Goal: Task Accomplishment & Management: Manage account settings

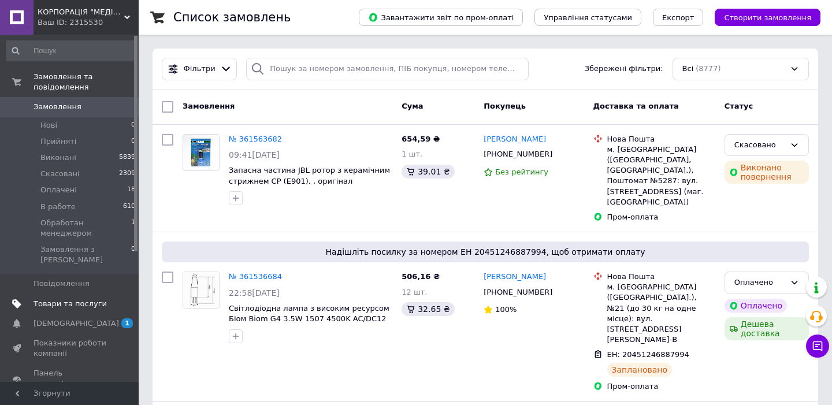
click at [70, 300] on link "Товари та послуги" at bounding box center [71, 304] width 142 height 20
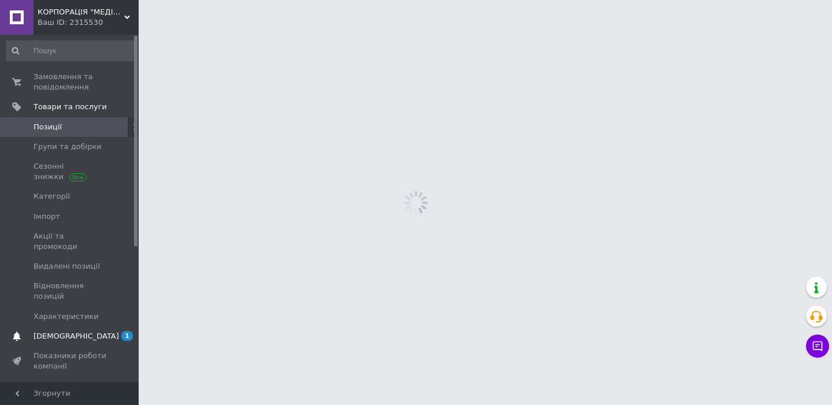
click at [69, 327] on link "[DEMOGRAPHIC_DATA] 1 0" at bounding box center [71, 337] width 142 height 20
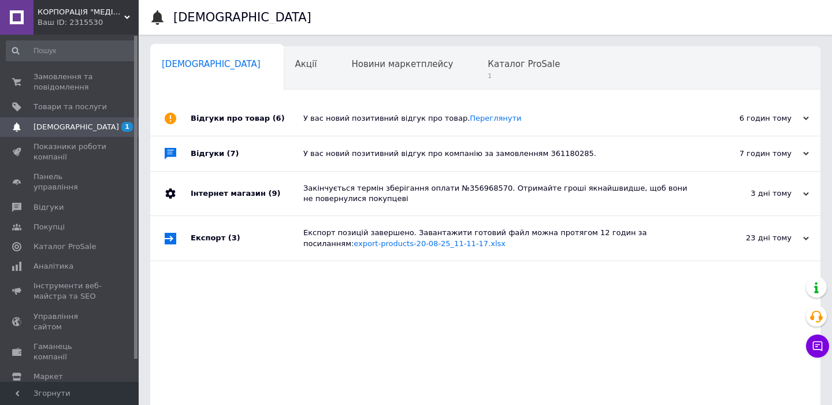
click at [323, 120] on div "У вас новий позитивний відгук про товар. [GEOGRAPHIC_DATA]" at bounding box center [498, 118] width 390 height 10
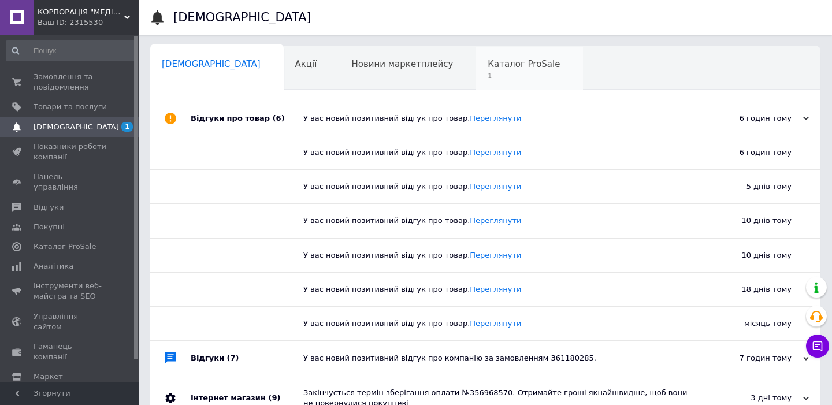
click at [488, 79] on span "1" at bounding box center [524, 76] width 72 height 9
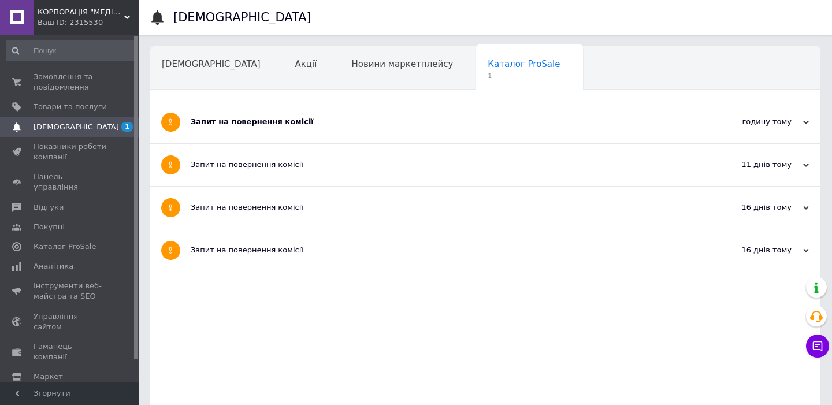
click at [365, 140] on div "Запит на повернення комісії" at bounding box center [442, 122] width 503 height 42
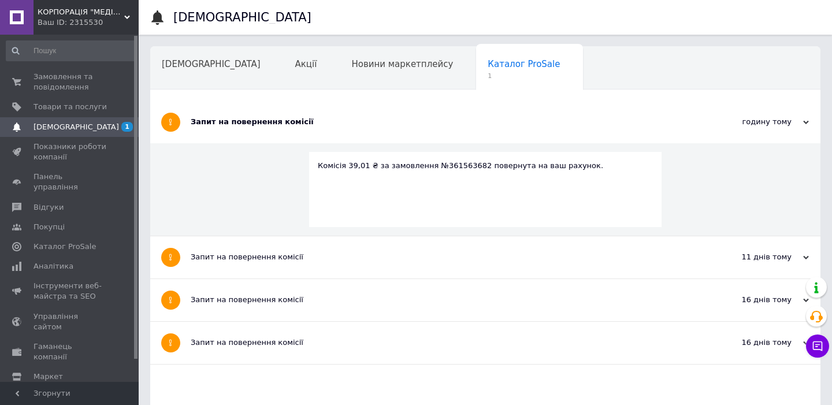
click at [365, 140] on div "Запит на повернення комісії" at bounding box center [442, 122] width 503 height 42
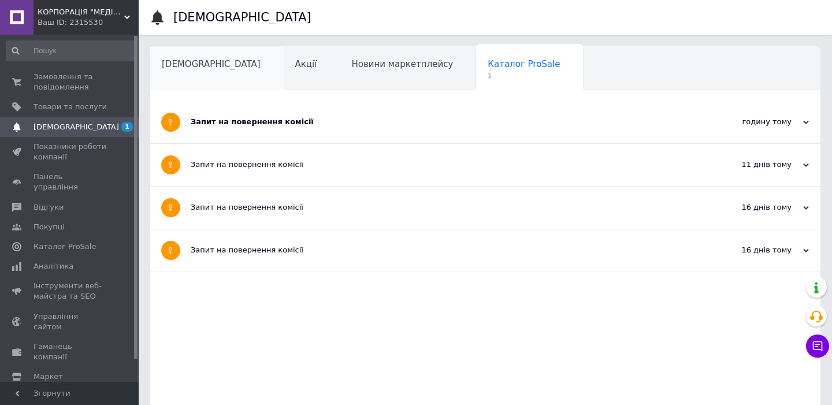
click at [187, 69] on div "[DEMOGRAPHIC_DATA]" at bounding box center [217, 69] width 134 height 44
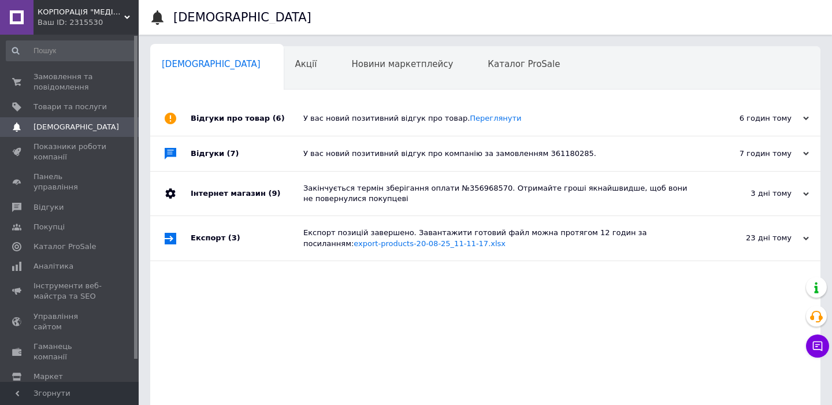
click at [353, 122] on div "У вас новий позитивний відгук про товар. [GEOGRAPHIC_DATA]" at bounding box center [498, 118] width 390 height 10
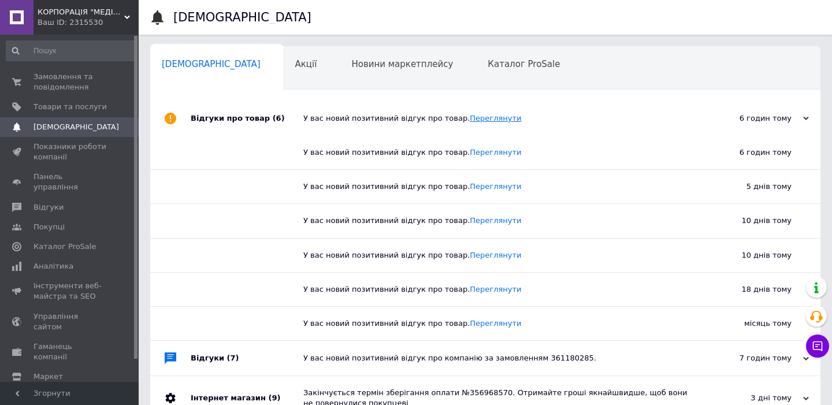
click at [483, 120] on link "Переглянути" at bounding box center [495, 118] width 51 height 9
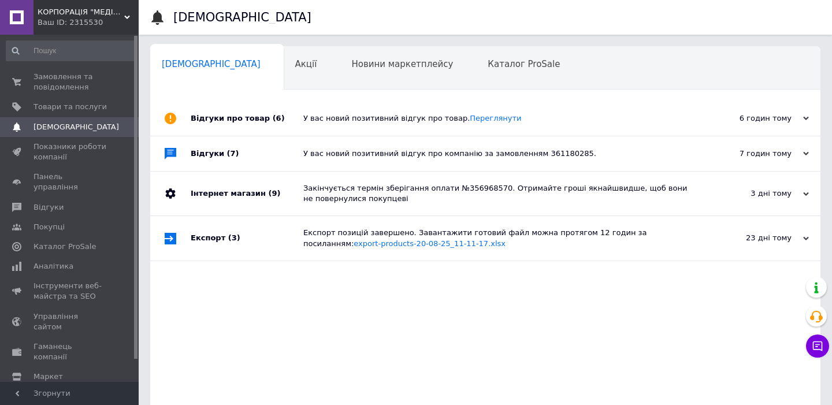
click at [286, 335] on div "Відгуки про товар (6) У вас новий позитивний відгук про товар. Переглянути 6 го…" at bounding box center [485, 277] width 670 height 353
